Goal: Task Accomplishment & Management: Manage account settings

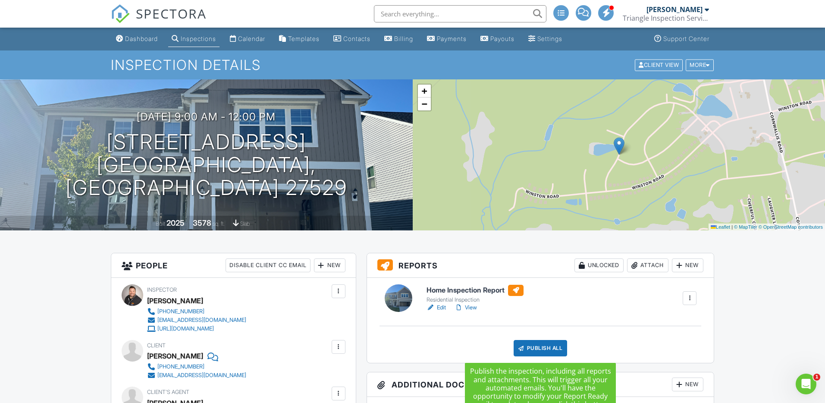
click at [540, 347] on div "Publish All" at bounding box center [541, 348] width 54 height 16
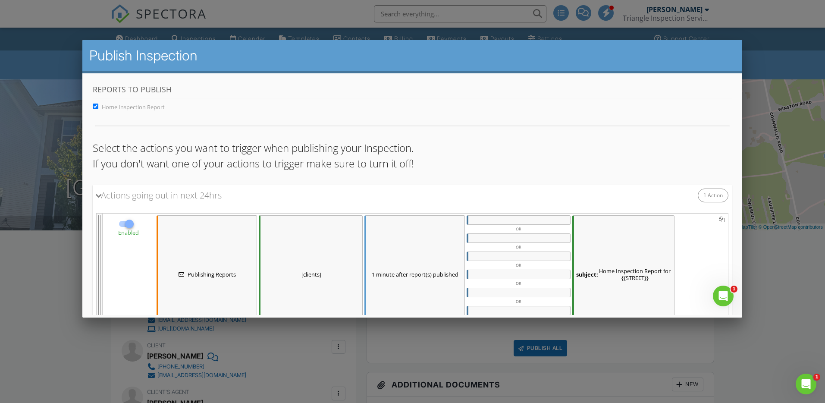
click at [623, 228] on div "subject: Home Inspection Report for {{STREET}}" at bounding box center [623, 274] width 102 height 118
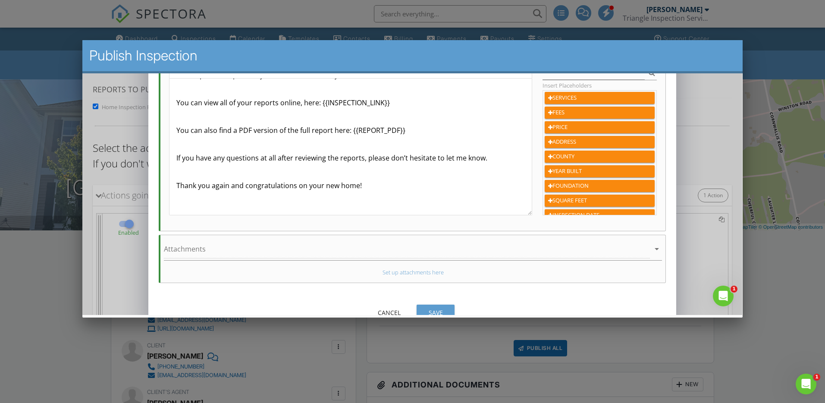
scroll to position [212, 0]
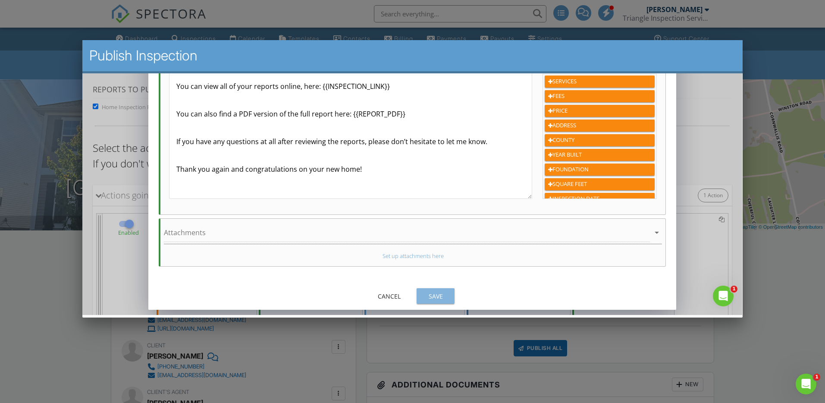
click at [436, 293] on div "Save" at bounding box center [435, 296] width 24 height 9
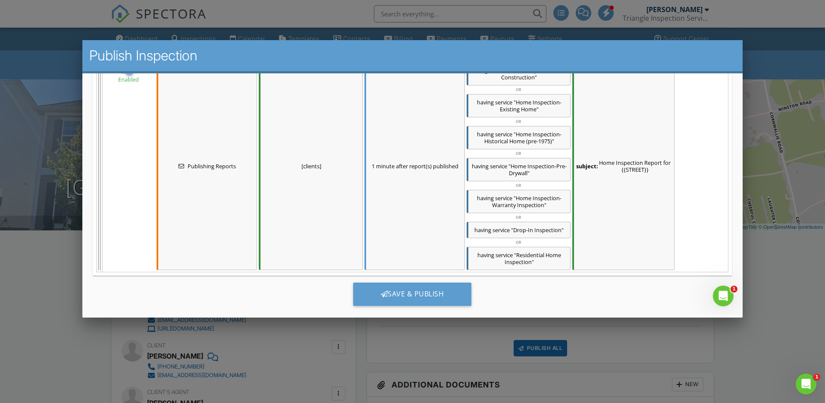
scroll to position [168, 0]
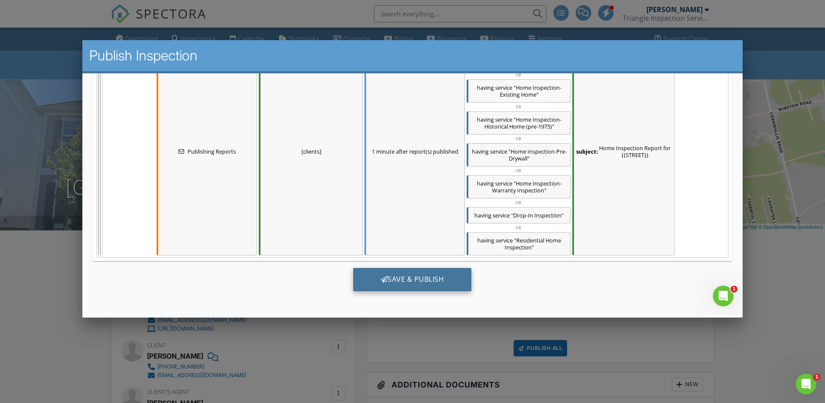
click at [414, 278] on div "Save & Publish" at bounding box center [412, 279] width 119 height 23
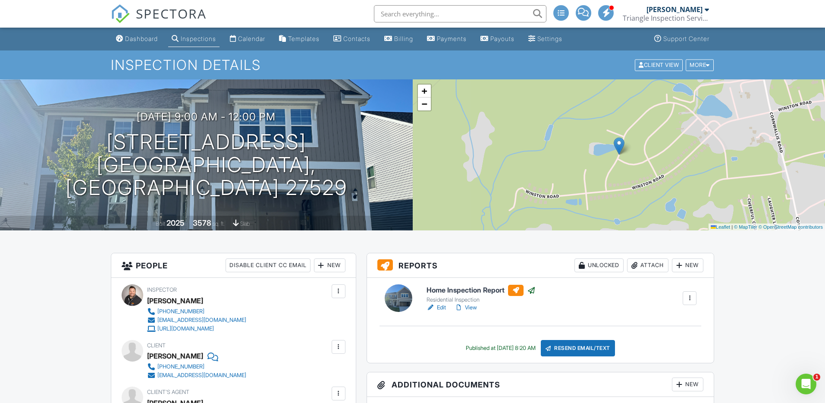
click at [210, 37] on div "Inspections" at bounding box center [198, 38] width 35 height 7
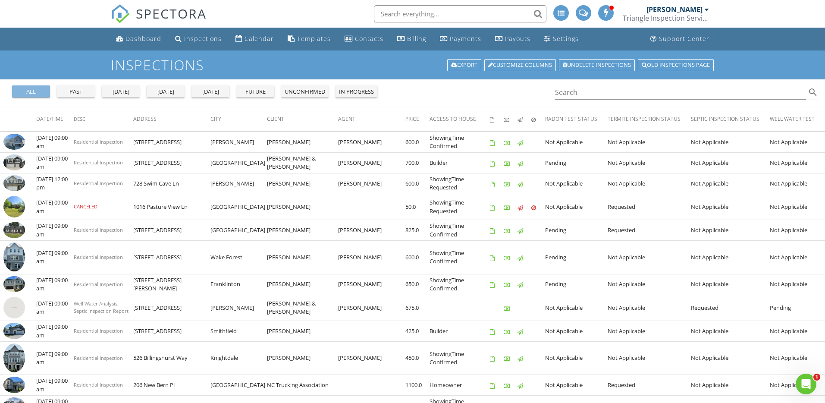
click at [30, 92] on div "all" at bounding box center [31, 92] width 31 height 9
